Goal: Find specific page/section: Find specific page/section

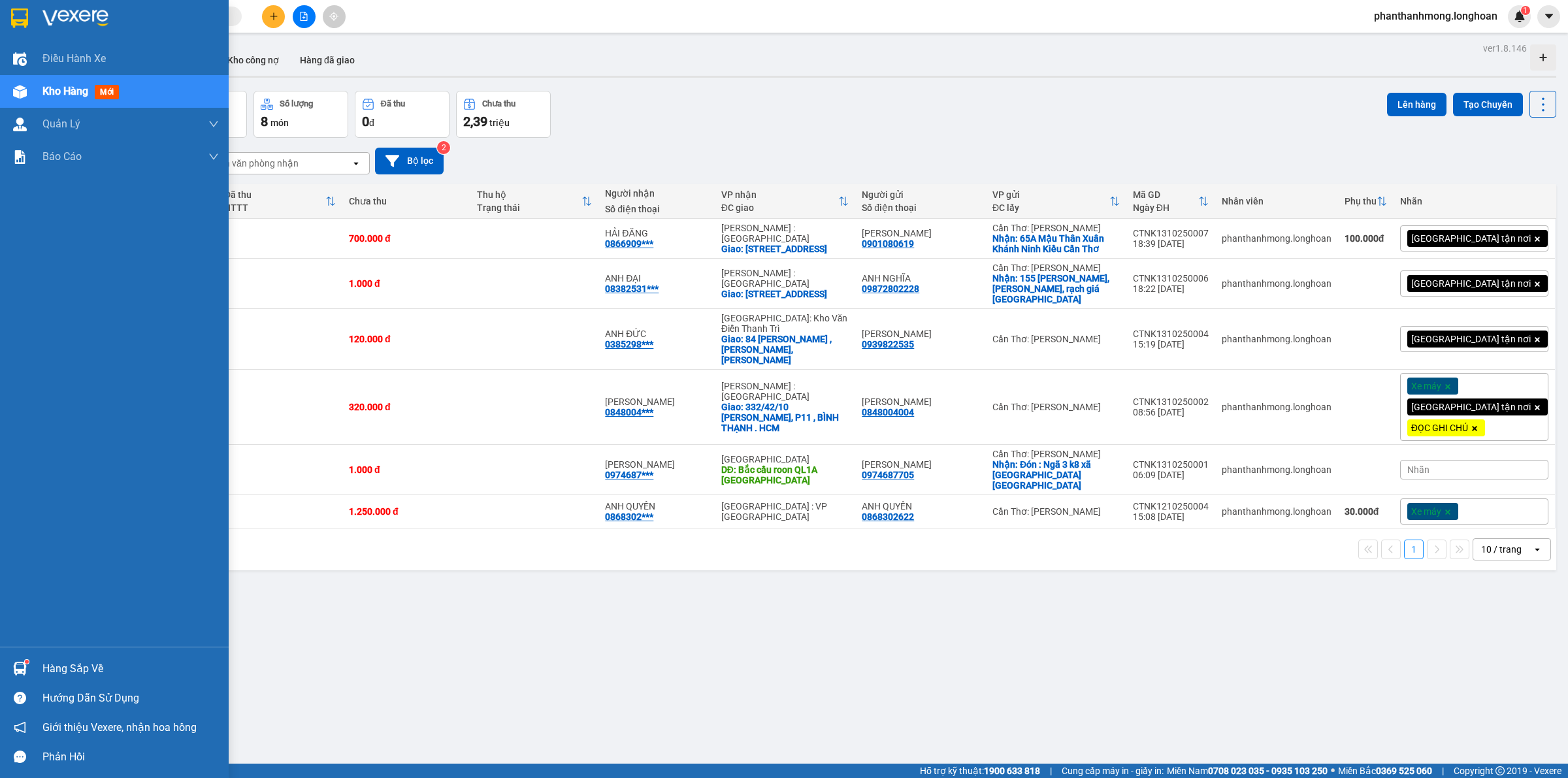
click at [17, 10] on img at bounding box center [19, 18] width 17 height 19
click at [24, 20] on img at bounding box center [19, 18] width 17 height 19
click at [16, 14] on img at bounding box center [19, 18] width 17 height 19
click at [11, 20] on img at bounding box center [19, 18] width 17 height 19
